Goal: Ask a question

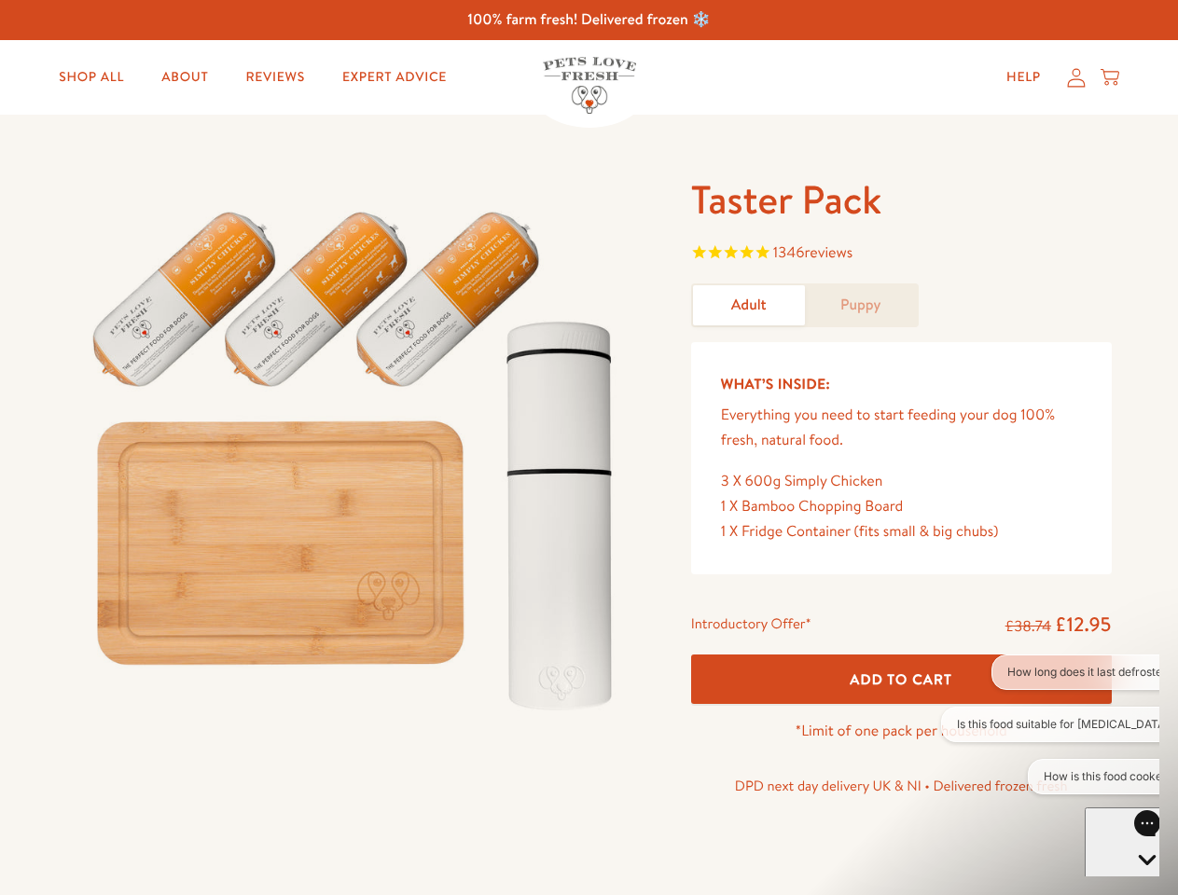
click at [588, 448] on img at bounding box center [356, 452] width 579 height 556
click at [901, 255] on span "1346 reviews" at bounding box center [901, 255] width 420 height 28
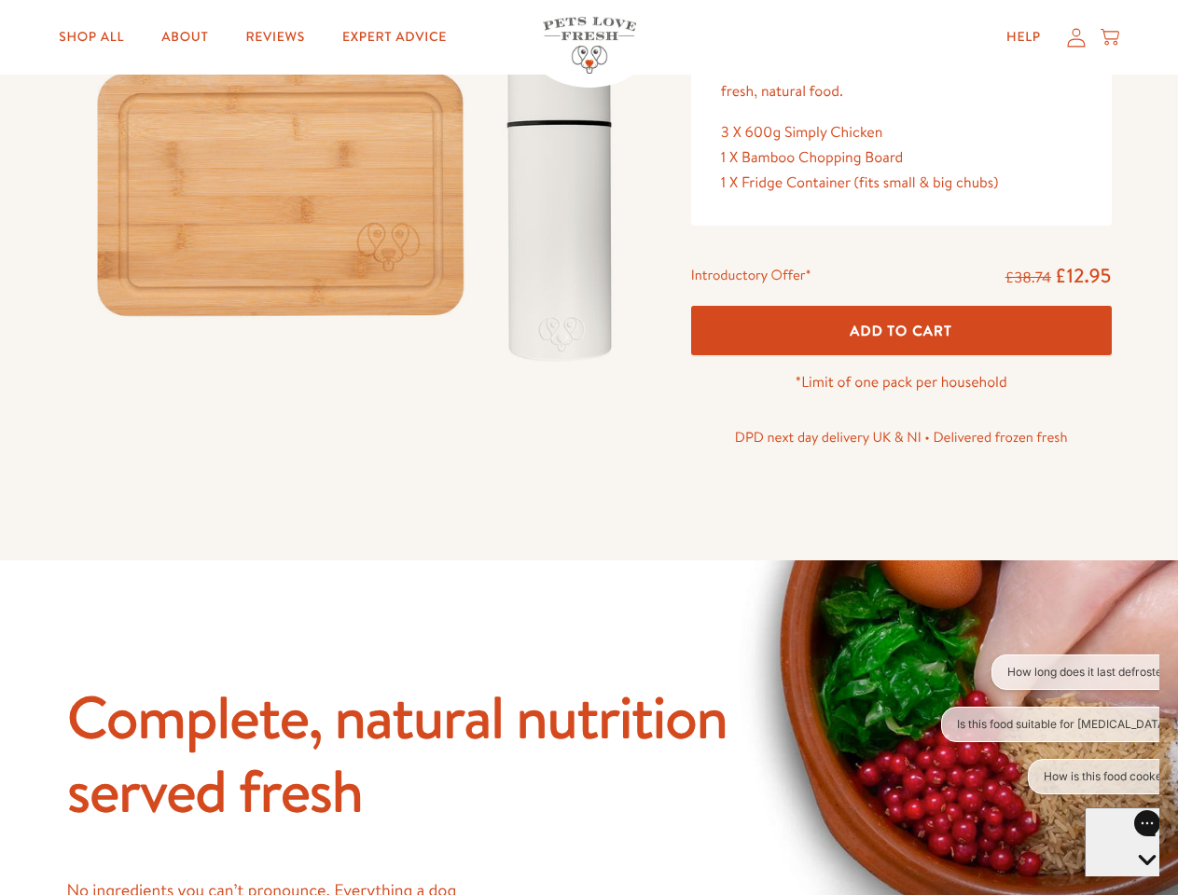
click at [1050, 672] on button "How long does it last defrosted?" at bounding box center [1090, 671] width 199 height 35
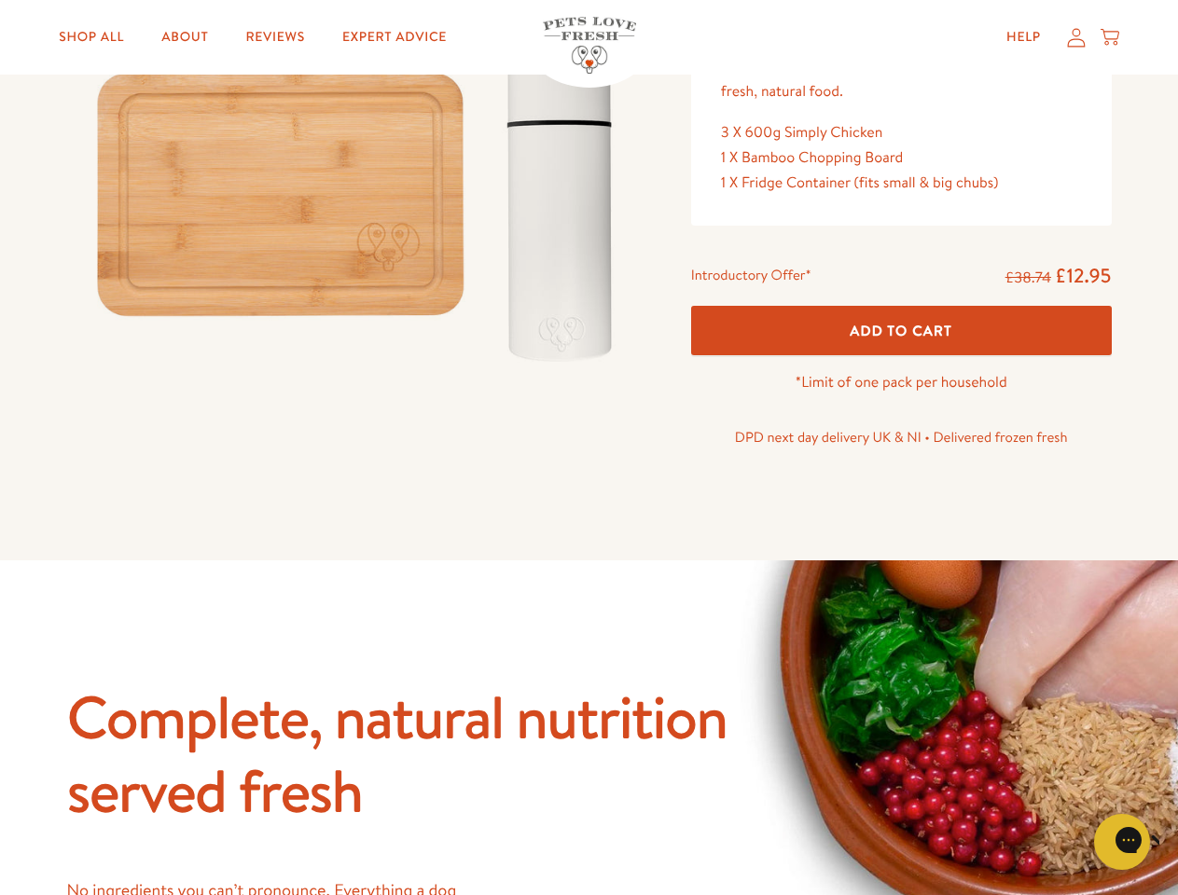
click at [1177, 842] on icon "Close gorgias live chat" at bounding box center [1187, 840] width 18 height 18
